Goal: Information Seeking & Learning: Learn about a topic

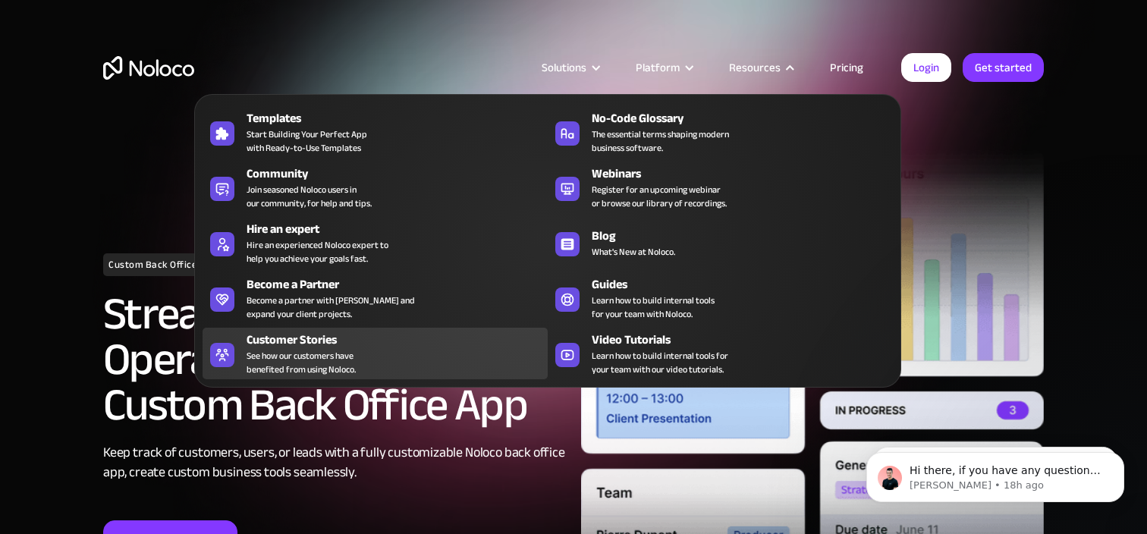
click at [340, 363] on span "See how our customers have benefited from using Noloco." at bounding box center [301, 362] width 109 height 27
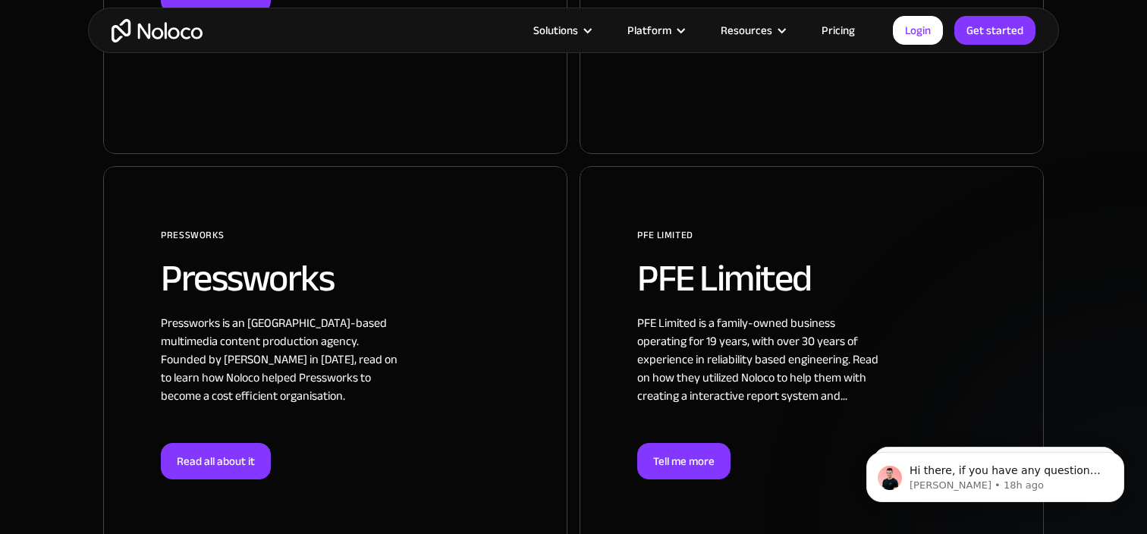
scroll to position [2472, 0]
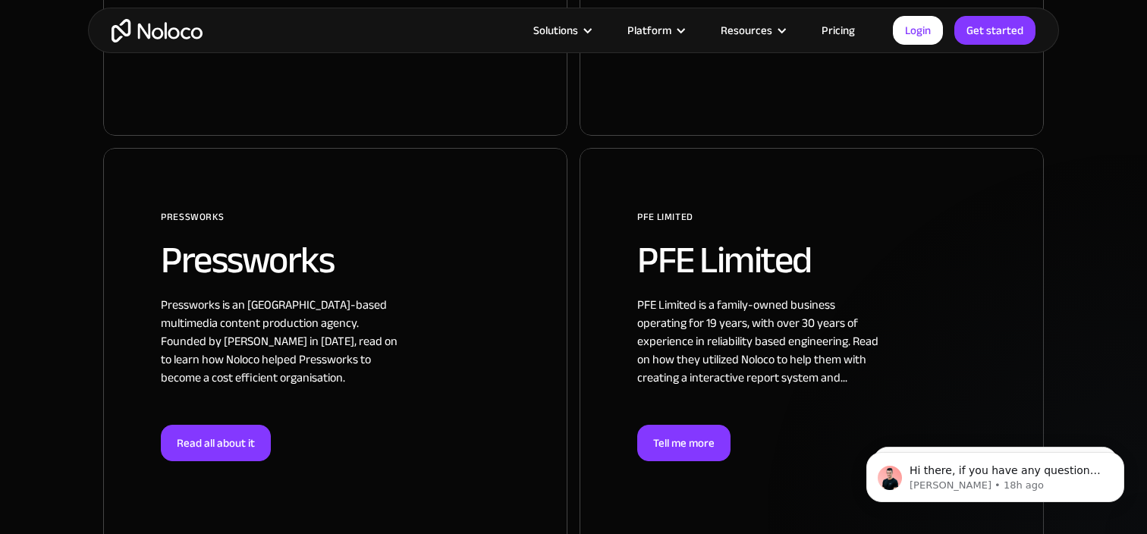
click at [694, 191] on div at bounding box center [812, 375] width 464 height 454
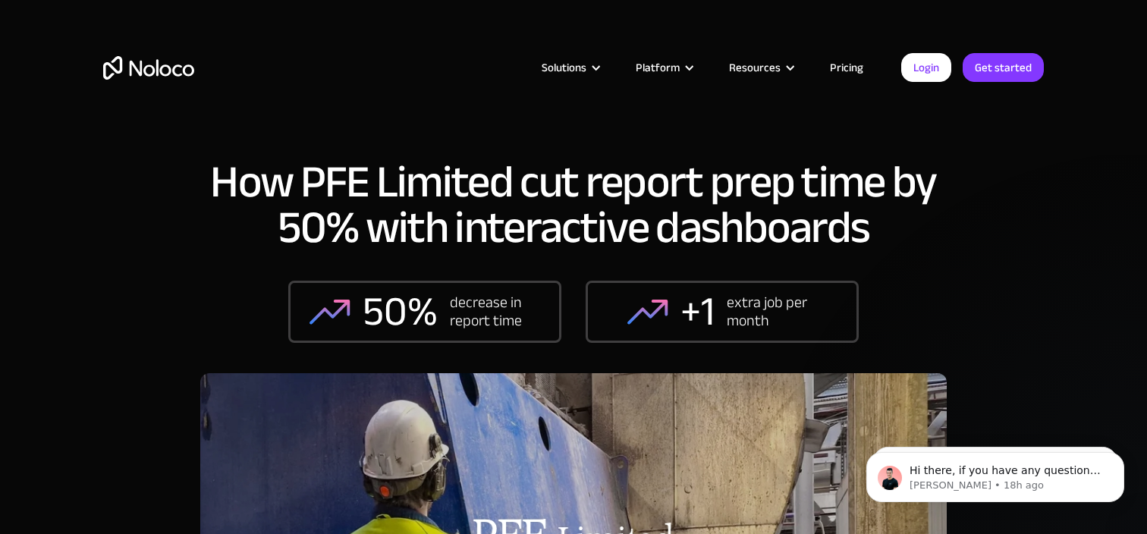
click at [1006, 226] on div "How PFE Limited cut report prep time by 50% with interactive dashboards 50% dec…" at bounding box center [573, 380] width 1147 height 761
